Goal: Task Accomplishment & Management: Complete application form

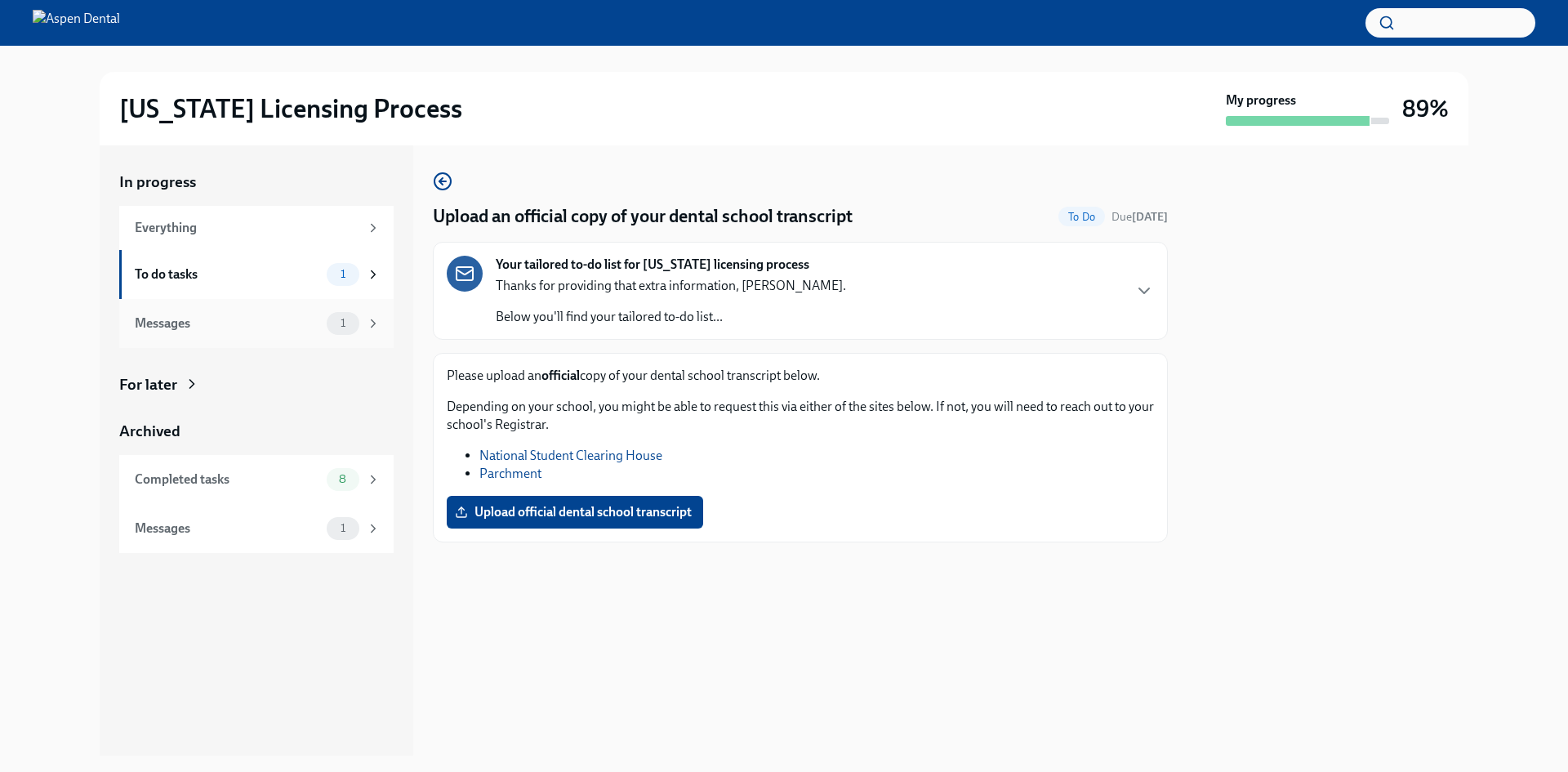
click at [214, 332] on div "Messages" at bounding box center [228, 323] width 185 height 18
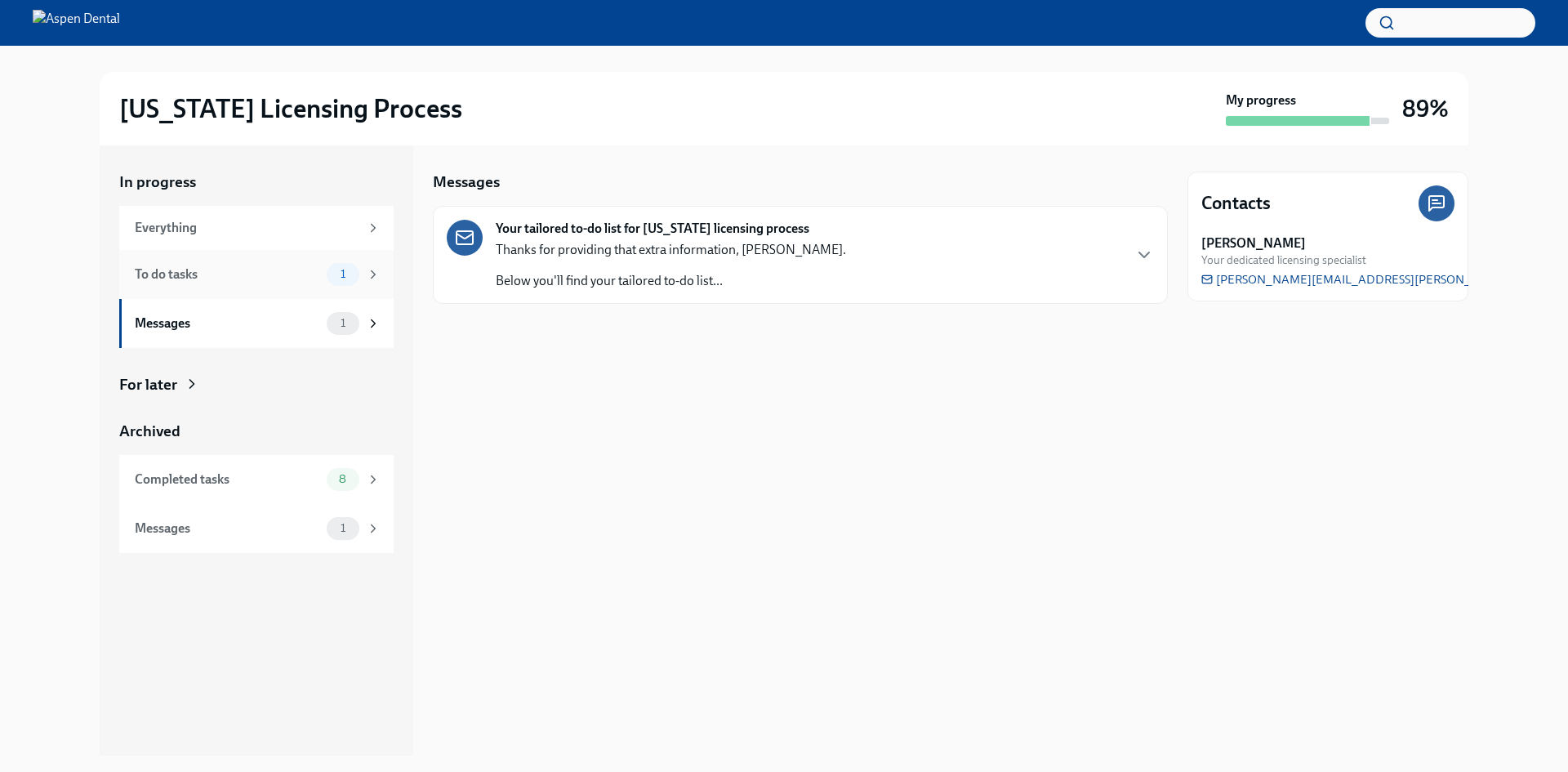
click at [181, 270] on div "To do tasks" at bounding box center [228, 274] width 185 height 18
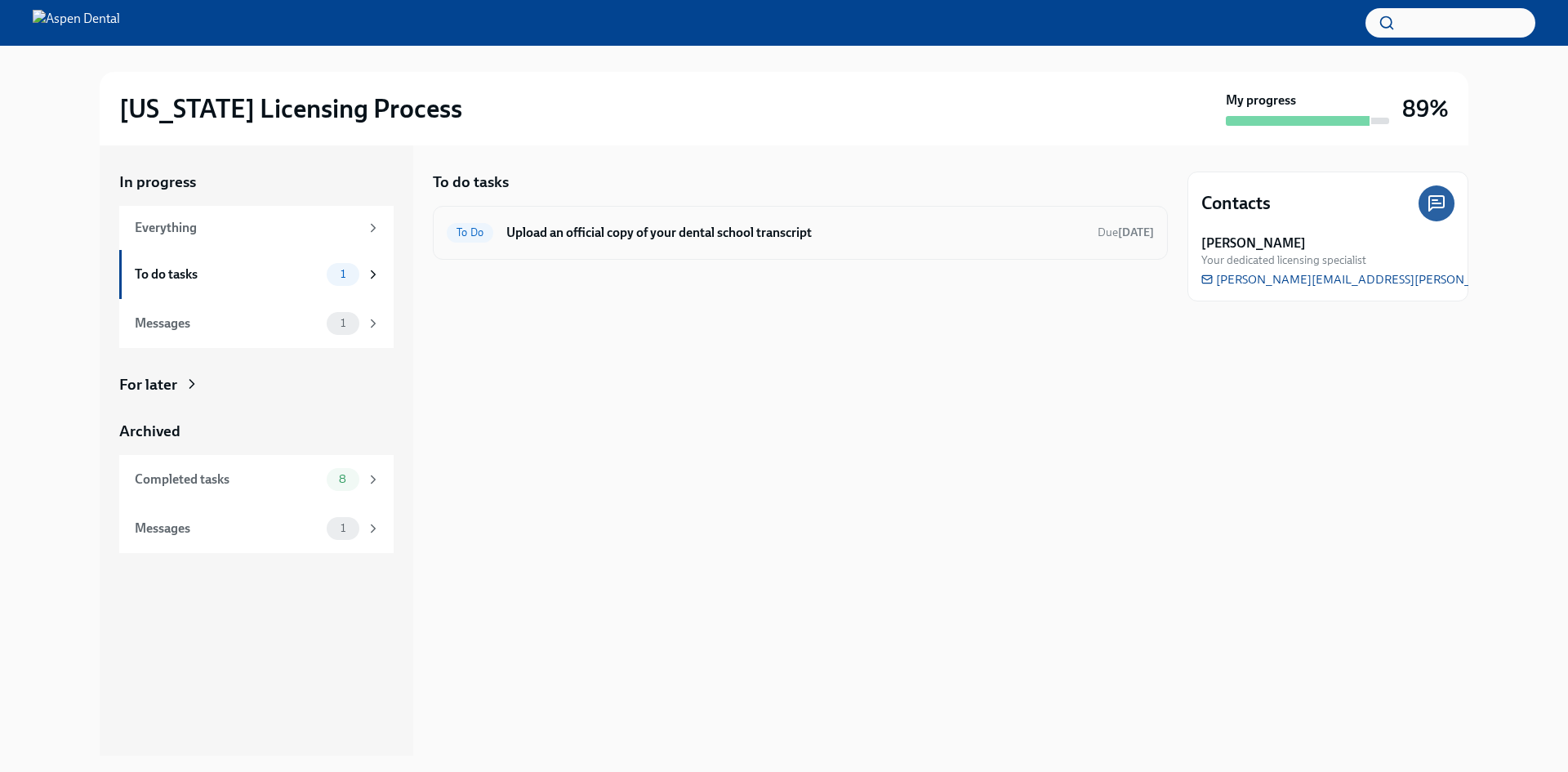
click at [650, 233] on h6 "Upload an official copy of your dental school transcript" at bounding box center [795, 233] width 578 height 18
